Goal: Transaction & Acquisition: Subscribe to service/newsletter

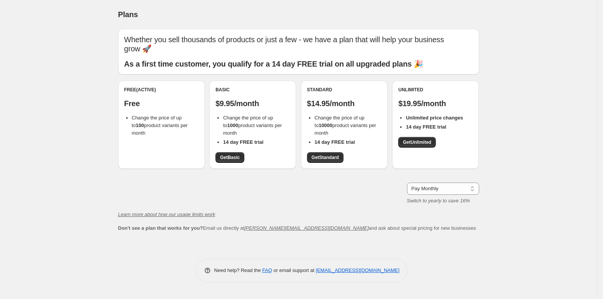
click at [152, 154] on div "Free (Active) Free Change the price of up to 100 product variants per month" at bounding box center [161, 125] width 87 height 88
click at [153, 150] on div "Free (Active) Free Change the price of up to 100 product variants per month" at bounding box center [161, 125] width 87 height 88
